Goal: Go to known website: Access a specific website the user already knows

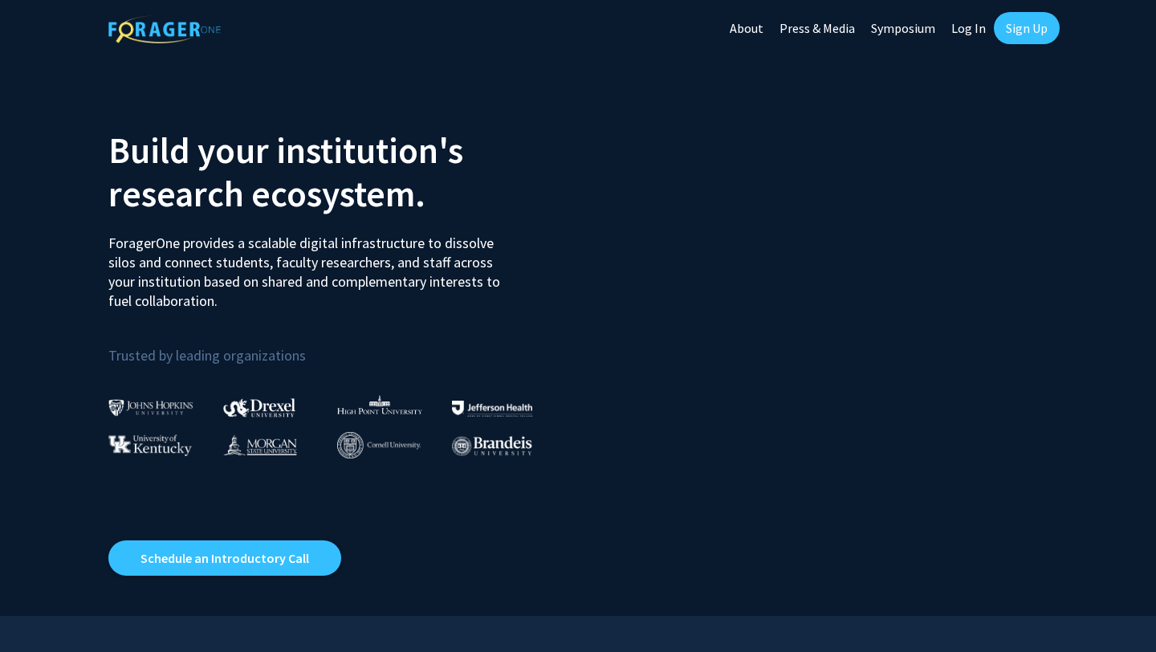
click at [967, 29] on link "Log In" at bounding box center [969, 28] width 51 height 56
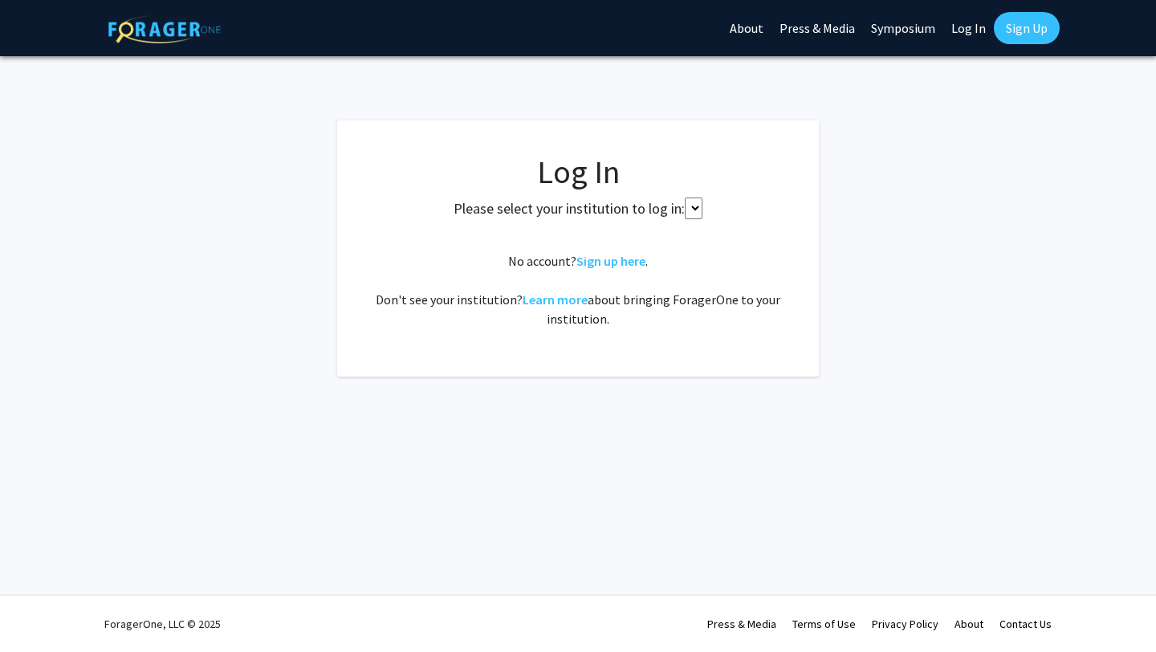
select select
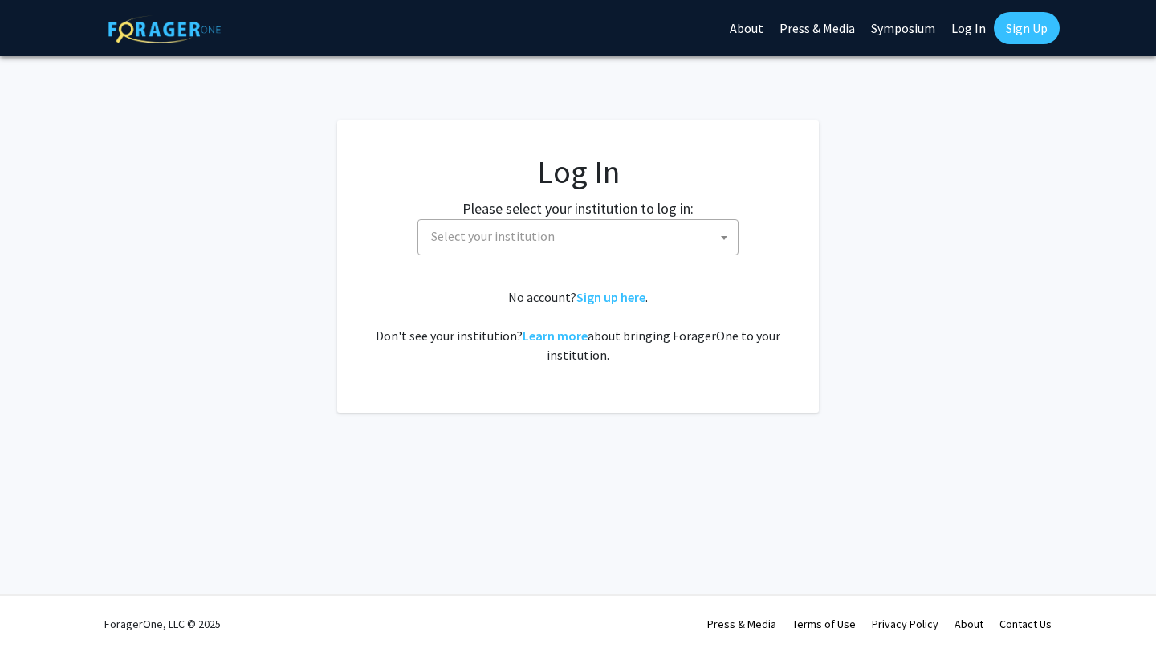
click at [615, 247] on span "Select your institution" at bounding box center [581, 236] width 313 height 33
type input "cornell"
